Goal: Check status

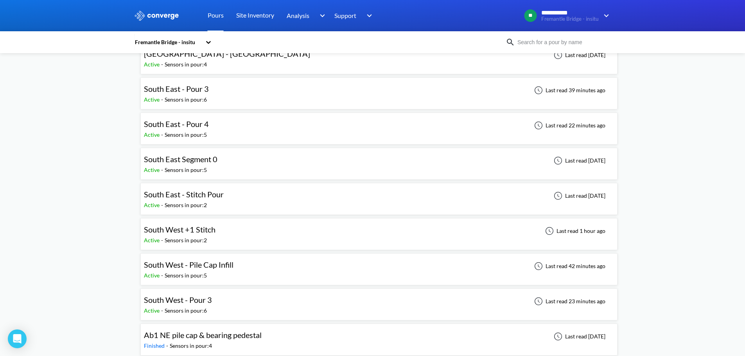
scroll to position [313, 0]
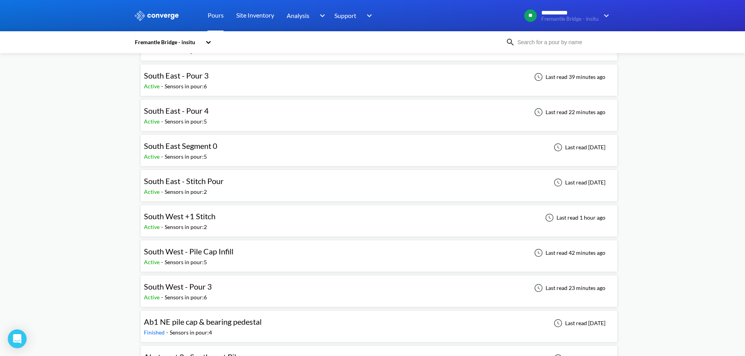
click at [230, 286] on div "South West - Pour 3 Active - Sensors in pour: 6 Last read 23 minutes ago" at bounding box center [379, 291] width 470 height 25
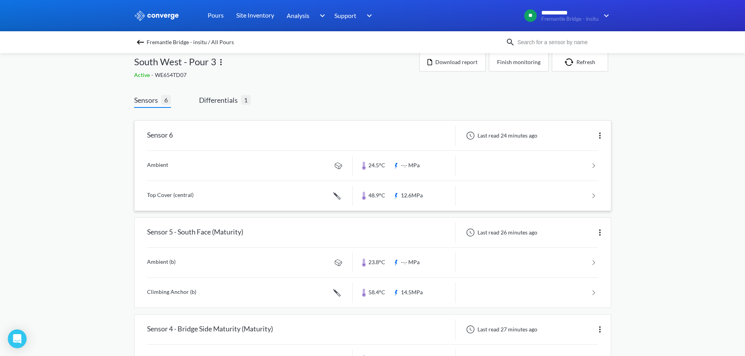
scroll to position [39, 0]
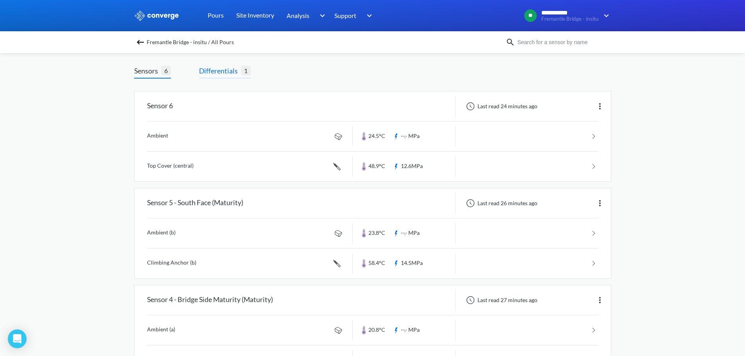
click at [229, 74] on span "Differentials" at bounding box center [220, 70] width 42 height 11
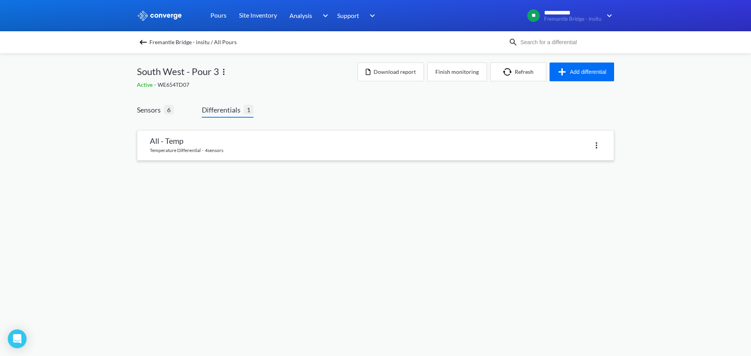
click at [171, 143] on link at bounding box center [375, 146] width 476 height 30
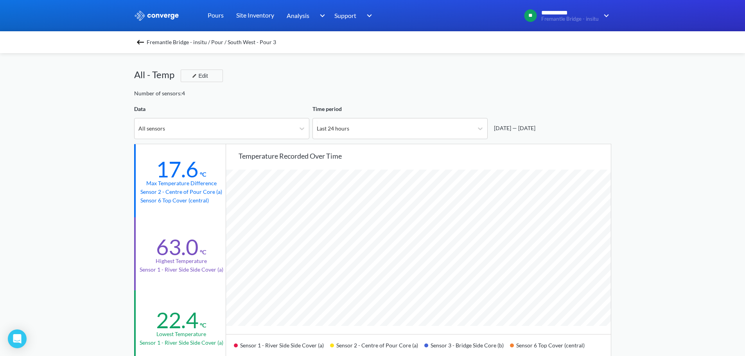
scroll to position [655, 745]
